Goal: Complete application form: Complete application form

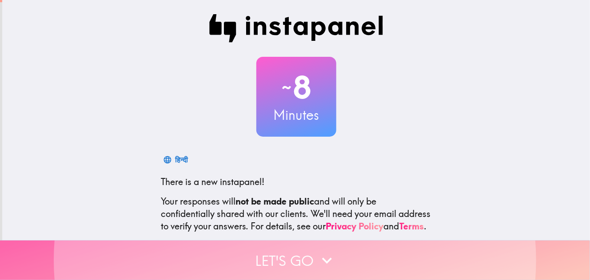
click at [295, 253] on button "Let's go" at bounding box center [295, 261] width 590 height 40
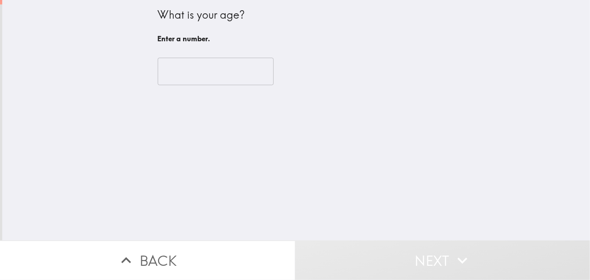
click at [203, 70] on input "number" at bounding box center [216, 72] width 116 height 28
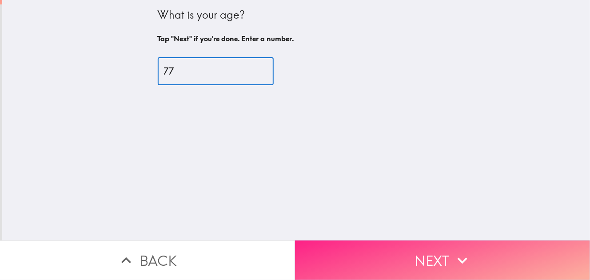
type input "77"
click at [407, 256] on button "Next" at bounding box center [442, 261] width 295 height 40
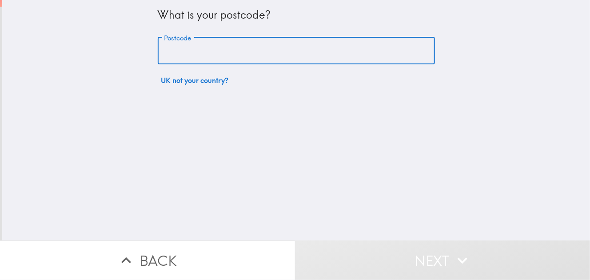
click at [166, 44] on input "Postcode" at bounding box center [296, 51] width 277 height 28
paste input "RM5 3UH"
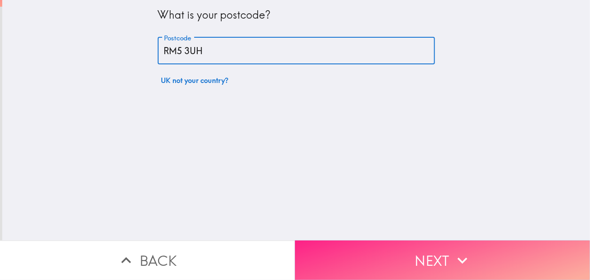
type input "RM5 3UH"
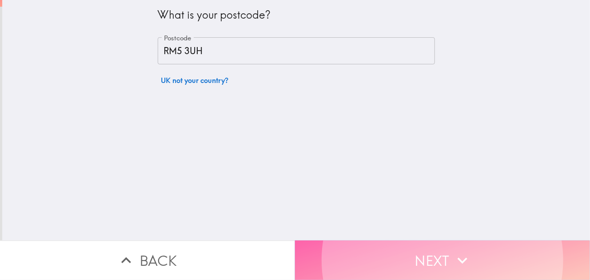
click at [459, 251] on icon "button" at bounding box center [463, 261] width 20 height 20
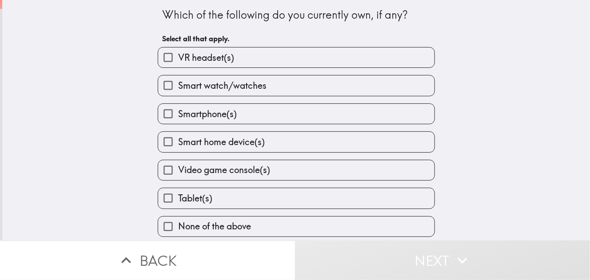
click at [194, 106] on label "Smartphone(s)" at bounding box center [296, 114] width 276 height 20
click at [178, 106] on input "Smartphone(s)" at bounding box center [168, 114] width 20 height 20
checkbox input "true"
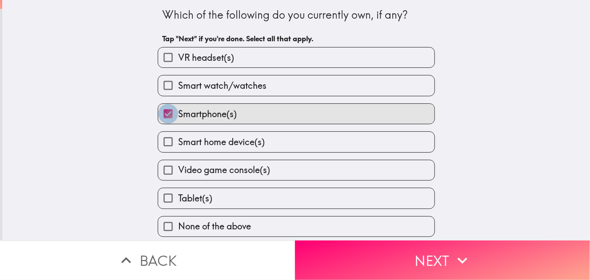
scroll to position [5, 0]
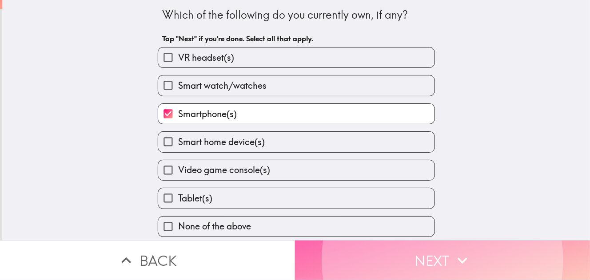
click at [412, 249] on button "Next" at bounding box center [442, 261] width 295 height 40
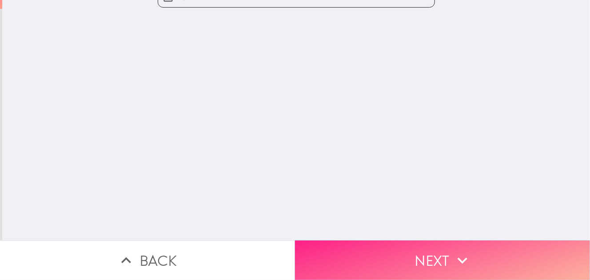
scroll to position [0, 0]
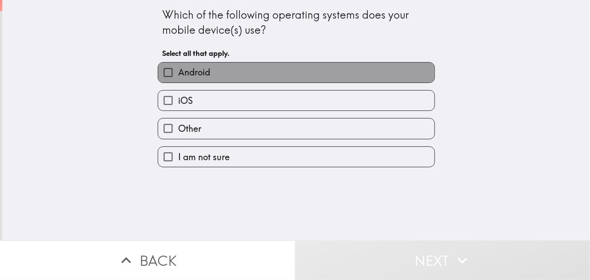
click at [197, 72] on span "Android" at bounding box center [194, 72] width 32 height 12
click at [178, 72] on input "Android" at bounding box center [168, 73] width 20 height 20
checkbox input "true"
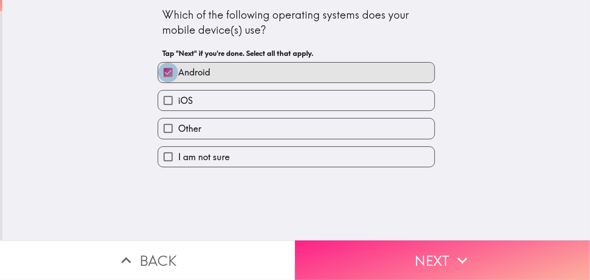
click at [448, 248] on button "Next" at bounding box center [442, 261] width 295 height 40
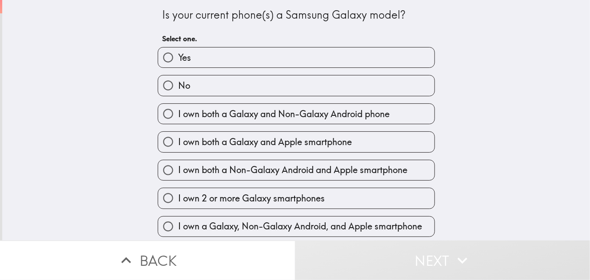
click at [209, 56] on label "Yes" at bounding box center [296, 58] width 276 height 20
click at [178, 56] on input "Yes" at bounding box center [168, 58] width 20 height 20
radio input "true"
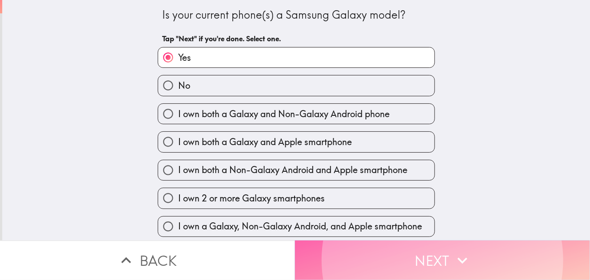
click at [430, 258] on button "Next" at bounding box center [442, 261] width 295 height 40
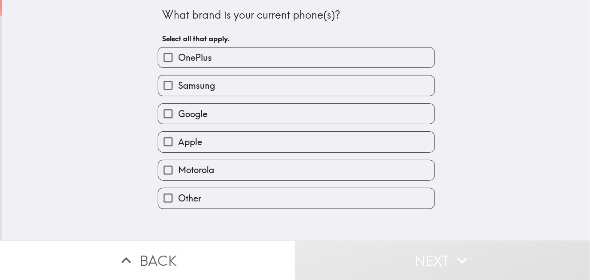
click at [187, 84] on span "Samsung" at bounding box center [196, 86] width 37 height 12
click at [178, 84] on input "Samsung" at bounding box center [168, 86] width 20 height 20
checkbox input "true"
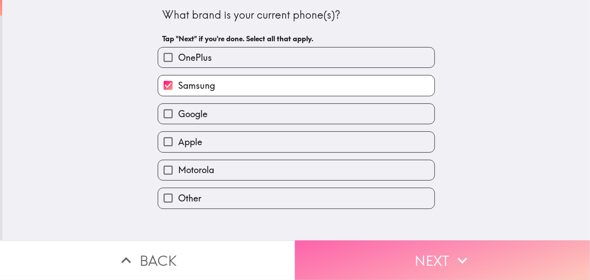
click at [387, 254] on button "Next" at bounding box center [442, 261] width 295 height 40
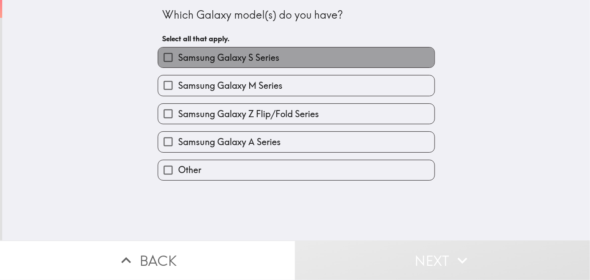
click at [281, 55] on label "Samsung Galaxy S Series" at bounding box center [296, 58] width 276 height 20
click at [178, 55] on input "Samsung Galaxy S Series" at bounding box center [168, 58] width 20 height 20
checkbox input "true"
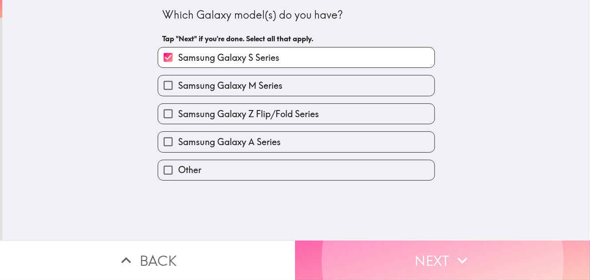
click at [375, 245] on button "Next" at bounding box center [442, 261] width 295 height 40
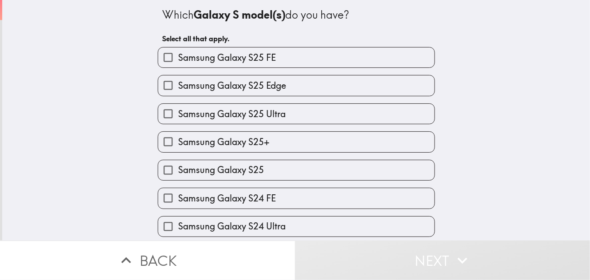
scroll to position [433, 0]
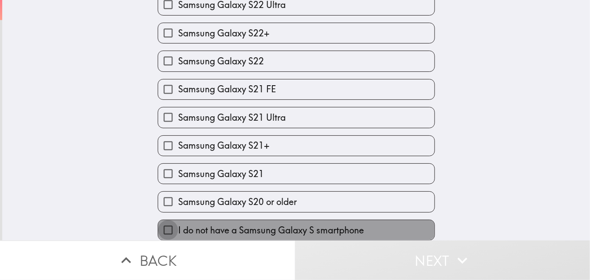
click at [160, 220] on input "I do not have a Samsung Galaxy S smartphone" at bounding box center [168, 230] width 20 height 20
checkbox input "true"
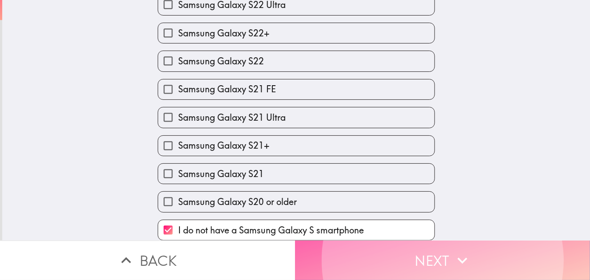
click at [430, 257] on button "Next" at bounding box center [442, 261] width 295 height 40
